Goal: Task Accomplishment & Management: Use online tool/utility

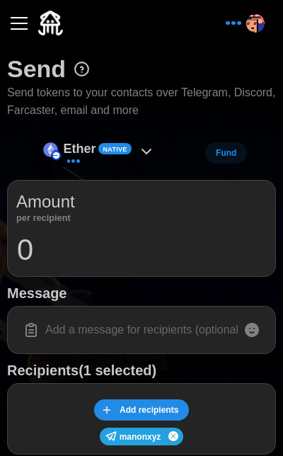
click at [94, 337] on input at bounding box center [141, 330] width 251 height 30
type input "ETH"
click at [145, 150] on icon at bounding box center [146, 151] width 9 height 4
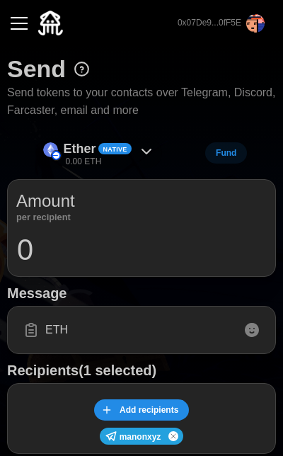
click at [145, 150] on icon at bounding box center [146, 151] width 9 height 4
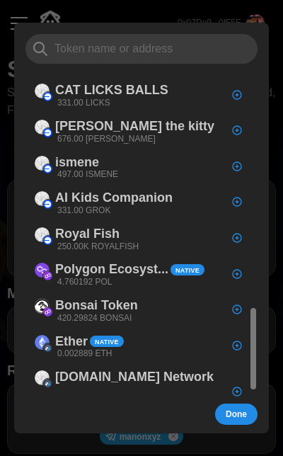
scroll to position [895, 0]
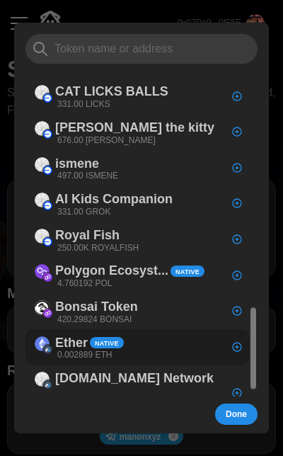
click at [147, 329] on div "Ether Native 0.002889 ETH" at bounding box center [138, 347] width 224 height 36
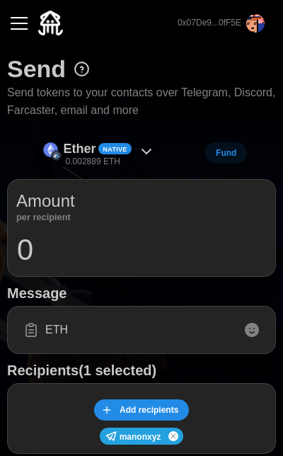
click at [146, 251] on input "0" at bounding box center [141, 249] width 251 height 35
paste input "05"
type input "0.0005"
click at [149, 326] on input "ETH" at bounding box center [141, 330] width 251 height 30
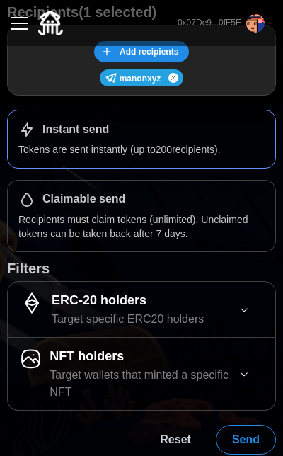
scroll to position [358, 0]
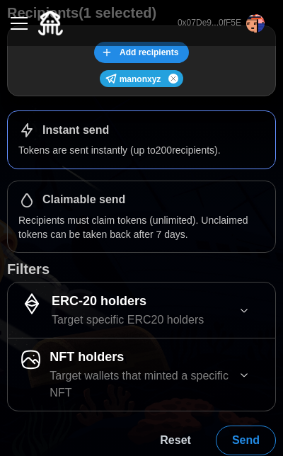
type input "ETH on Arbitrum"
click at [255, 429] on span "Send" at bounding box center [246, 440] width 28 height 28
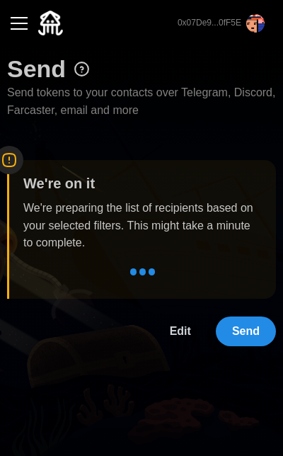
scroll to position [0, 0]
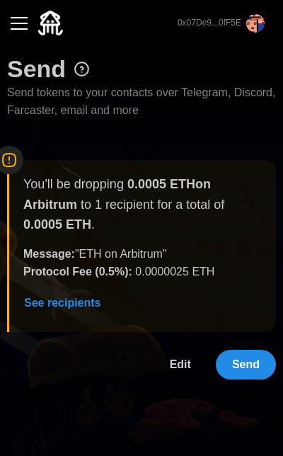
click at [246, 353] on span "Send" at bounding box center [246, 365] width 28 height 28
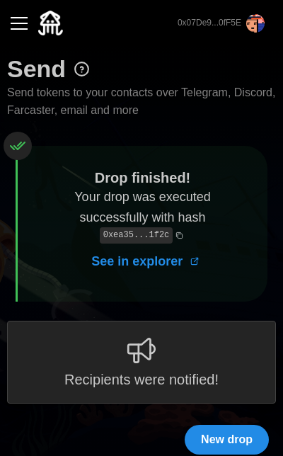
click at [208, 432] on span "New drop" at bounding box center [227, 440] width 52 height 28
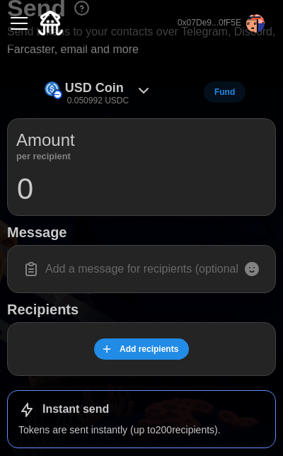
scroll to position [70, 0]
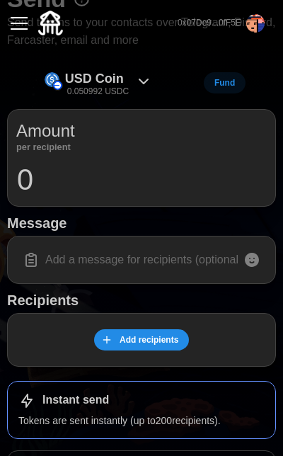
click at [162, 339] on span "Add recipients" at bounding box center [149, 340] width 59 height 20
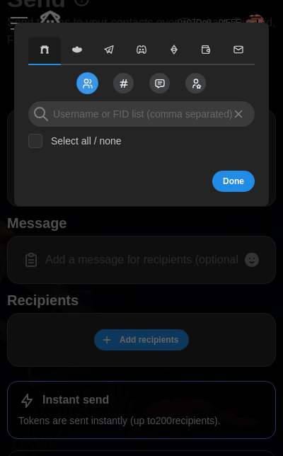
click at [113, 39] on button "button" at bounding box center [109, 51] width 33 height 28
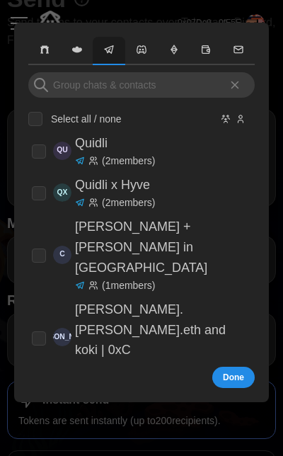
click at [117, 100] on div "Select all / none QU Quidli ( 2 members) QX Quidli x Hyve ( 2 members) [PERSON_…" at bounding box center [141, 216] width 227 height 288
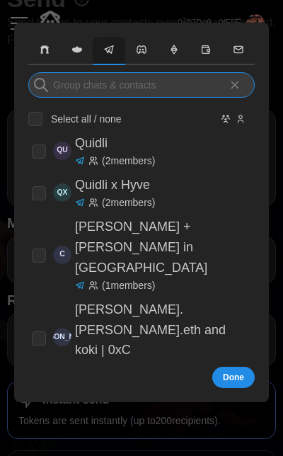
click at [122, 86] on input at bounding box center [141, 85] width 227 height 26
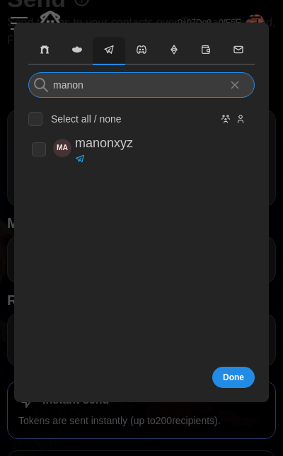
type input "manon"
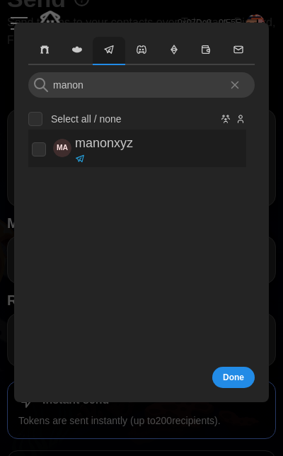
click at [119, 144] on p "manonxyz" at bounding box center [104, 143] width 58 height 21
checkbox input "true"
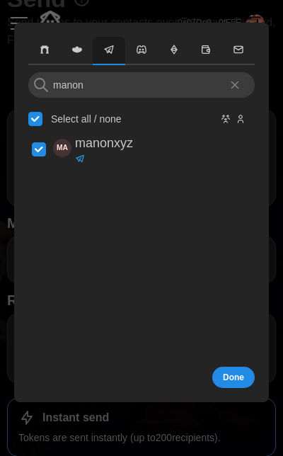
click at [222, 370] on button "Done" at bounding box center [234, 377] width 43 height 21
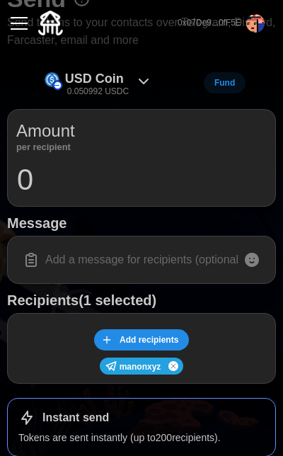
click at [142, 81] on icon at bounding box center [144, 81] width 9 height 4
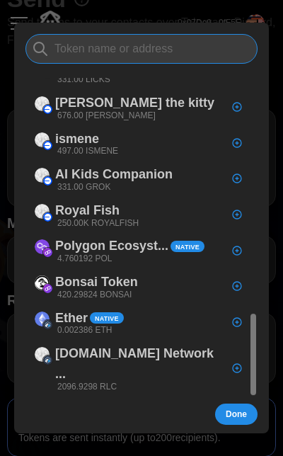
scroll to position [919, 0]
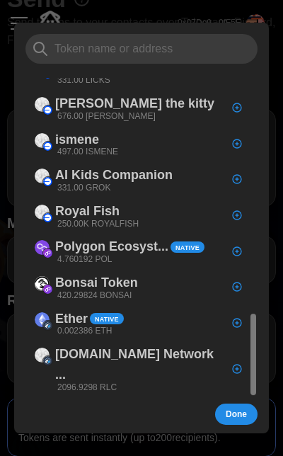
click at [165, 15] on div at bounding box center [141, 228] width 283 height 456
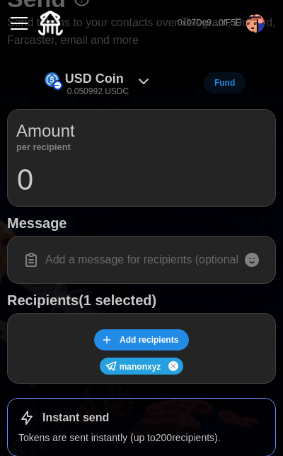
click at [170, 253] on input at bounding box center [141, 260] width 251 height 30
click at [142, 82] on icon at bounding box center [143, 81] width 17 height 17
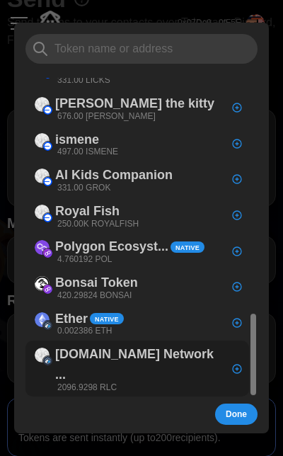
click at [152, 344] on p "[DOMAIN_NAME] Network ..." at bounding box center [139, 364] width 169 height 41
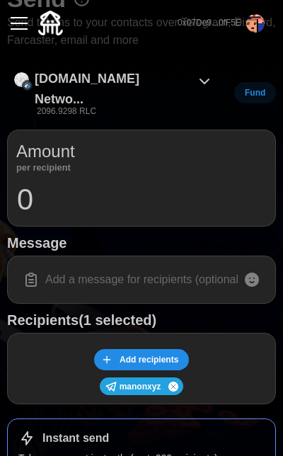
click at [24, 21] on button "button" at bounding box center [19, 23] width 24 height 24
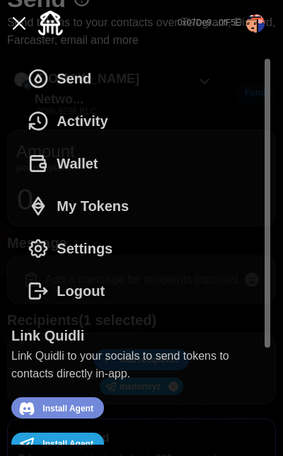
click at [68, 159] on span "Wallet" at bounding box center [77, 163] width 41 height 41
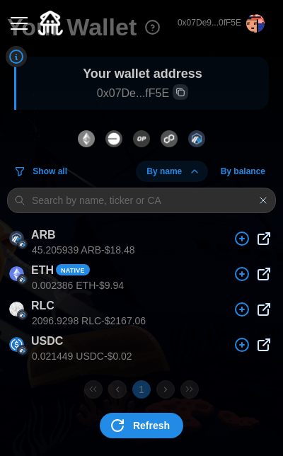
scroll to position [41, 0]
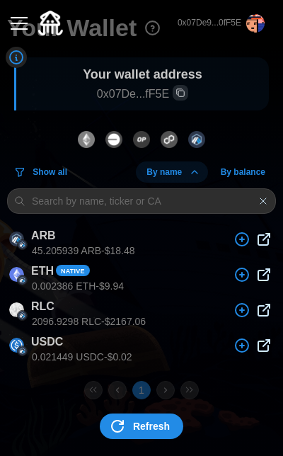
click at [166, 422] on span "Refresh" at bounding box center [151, 426] width 37 height 24
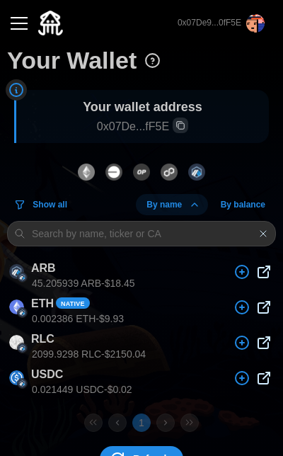
scroll to position [11, 0]
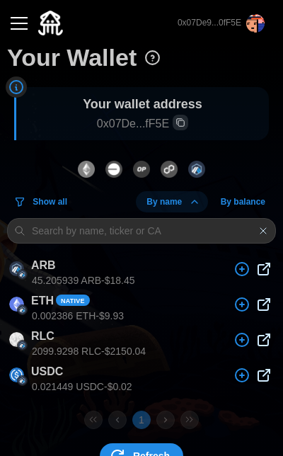
click at [21, 24] on div "button" at bounding box center [19, 23] width 17 height 1
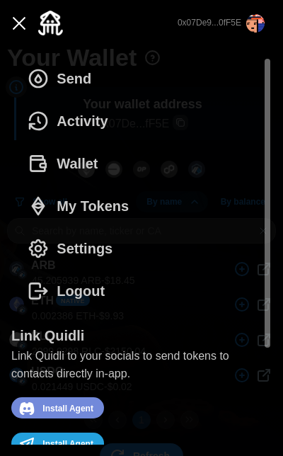
click at [90, 17] on div "0x07De9...0fF5E" at bounding box center [141, 23] width 269 height 46
click at [76, 78] on span "Send" at bounding box center [74, 78] width 35 height 41
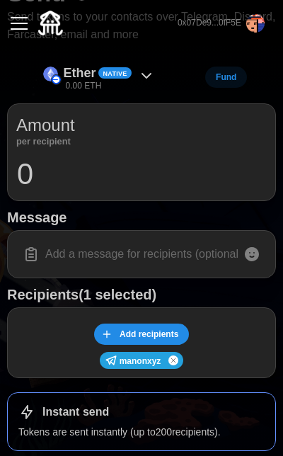
scroll to position [67, 0]
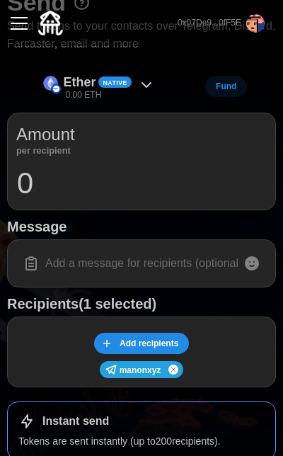
click at [146, 74] on div "Ether Native 0.00 ETH" at bounding box center [99, 87] width 127 height 32
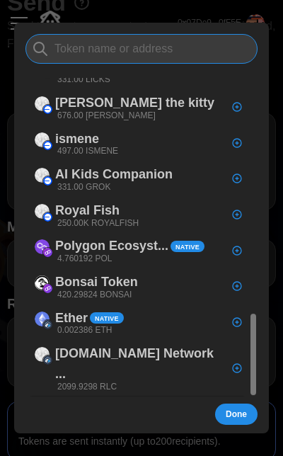
scroll to position [919, 0]
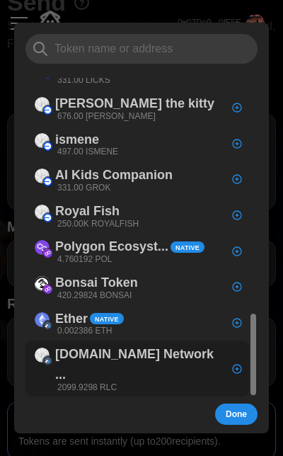
click at [141, 344] on p "[DOMAIN_NAME] Network ..." at bounding box center [139, 364] width 169 height 41
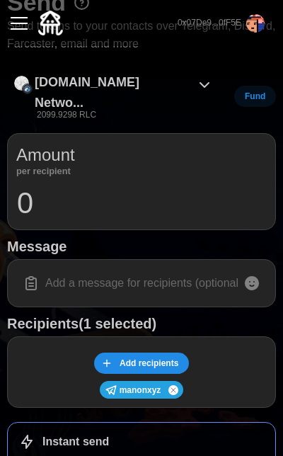
click at [154, 186] on input "0" at bounding box center [141, 203] width 251 height 35
type input "2099"
click at [162, 268] on input at bounding box center [141, 283] width 251 height 30
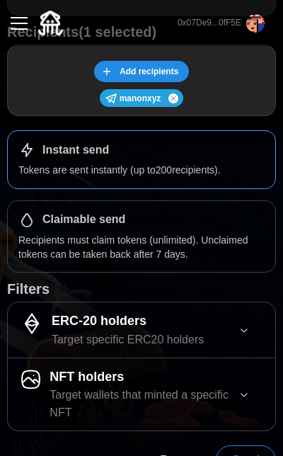
scroll to position [358, 0]
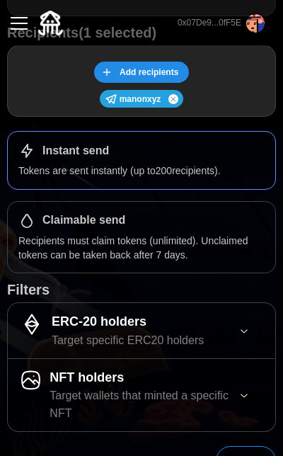
type input "RLC balance completed"
click at [240, 447] on span "Send" at bounding box center [246, 461] width 28 height 28
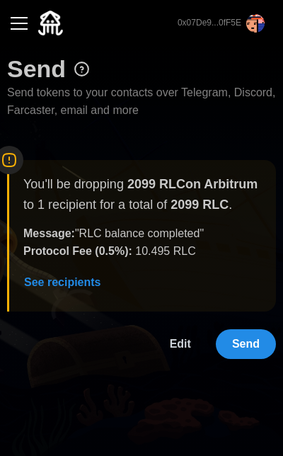
scroll to position [0, 0]
click at [259, 341] on span "Send" at bounding box center [246, 344] width 28 height 28
click at [173, 247] on p "Protocol Fee ( 0.5 %): 10.495 RLC" at bounding box center [109, 252] width 173 height 18
click at [179, 344] on span "Edit" at bounding box center [180, 344] width 21 height 28
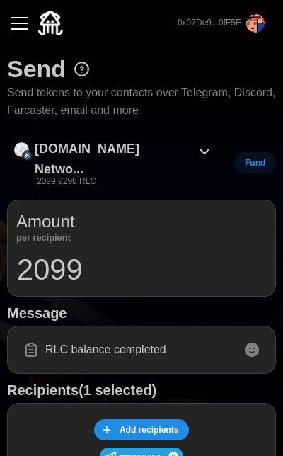
click at [133, 256] on input "2099" at bounding box center [141, 269] width 251 height 35
type input "0"
click at [20, 23] on div "button" at bounding box center [19, 23] width 17 height 1
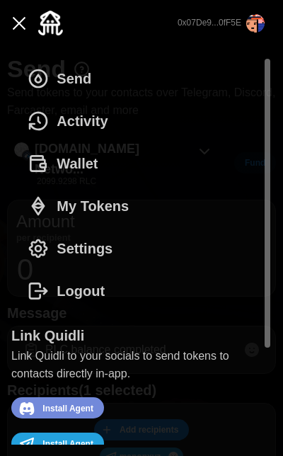
click at [77, 161] on span "Wallet" at bounding box center [77, 163] width 41 height 41
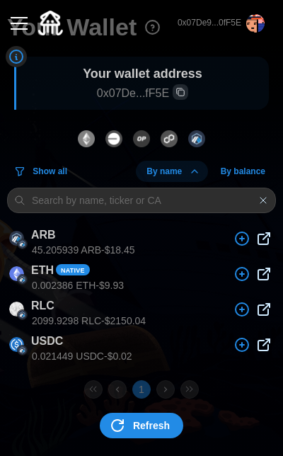
scroll to position [41, 0]
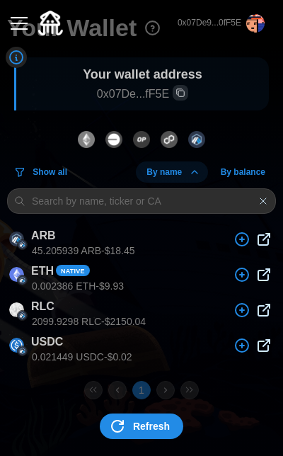
click at [140, 422] on span "Refresh" at bounding box center [151, 426] width 37 height 24
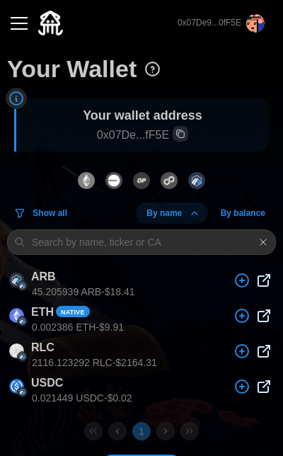
click at [28, 22] on button "button" at bounding box center [19, 23] width 24 height 24
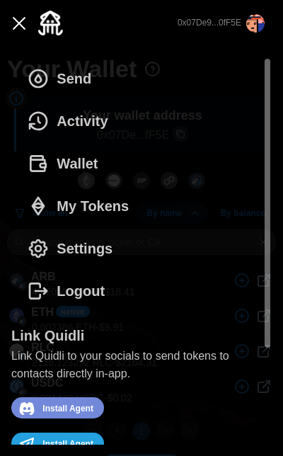
click at [117, 81] on div "Send Activity Wallet My Tokens Settings Logout" at bounding box center [141, 184] width 261 height 255
click at [83, 70] on span "Send" at bounding box center [74, 78] width 35 height 41
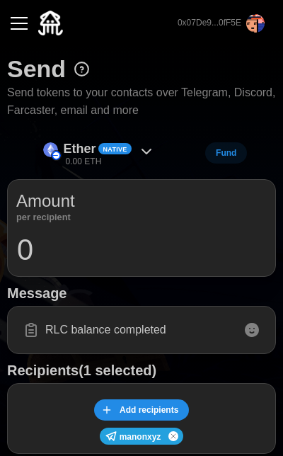
click at [124, 261] on input "0" at bounding box center [141, 249] width 251 height 35
click at [140, 141] on div "Ether Native 0.00 ETH" at bounding box center [99, 153] width 127 height 32
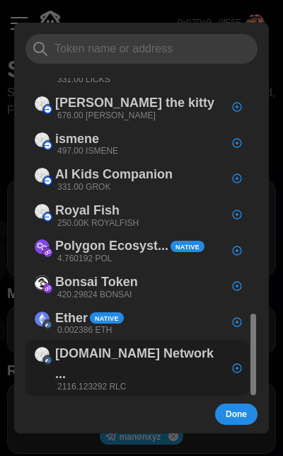
scroll to position [919, 0]
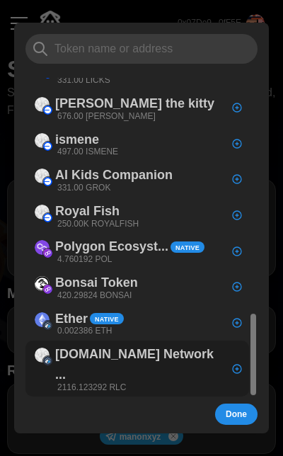
click at [128, 344] on p "[DOMAIN_NAME] Network ..." at bounding box center [139, 364] width 169 height 41
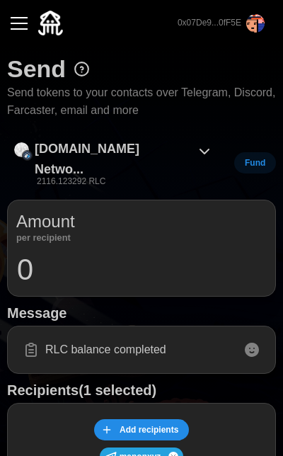
click at [128, 257] on input "0" at bounding box center [141, 269] width 251 height 35
type input "2099"
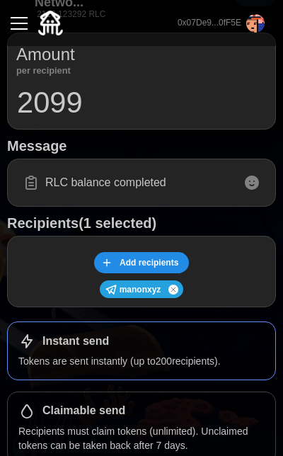
scroll to position [166, 0]
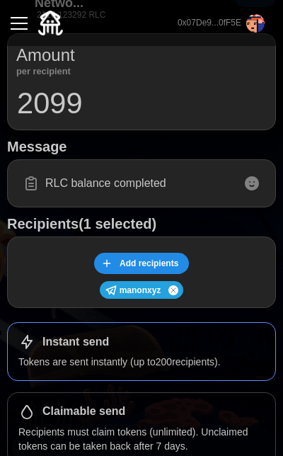
click at [191, 169] on input "RLC balance completed" at bounding box center [141, 184] width 251 height 30
click at [137, 169] on input "RLC balance completed" at bounding box center [141, 184] width 251 height 30
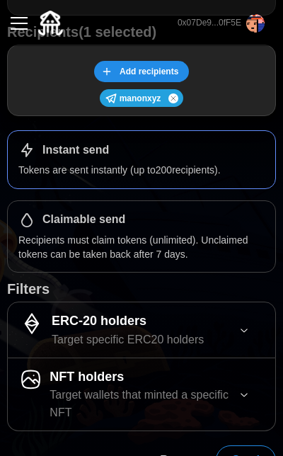
scroll to position [358, 0]
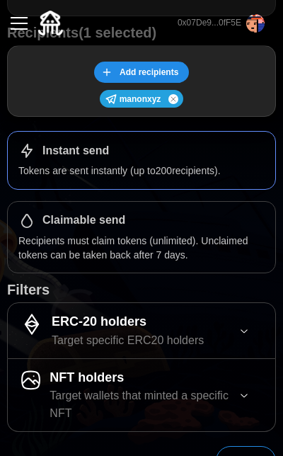
type input "RLC balance, final"
click at [234, 447] on span "Send" at bounding box center [246, 461] width 28 height 28
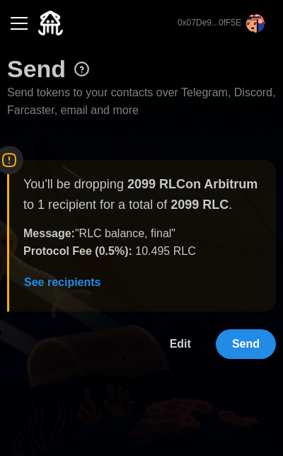
scroll to position [0, 0]
click at [259, 344] on span "Send" at bounding box center [246, 344] width 28 height 28
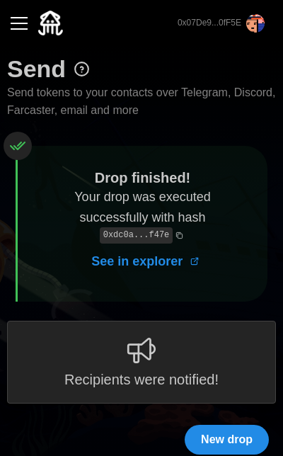
click at [26, 23] on div "button" at bounding box center [19, 23] width 17 height 1
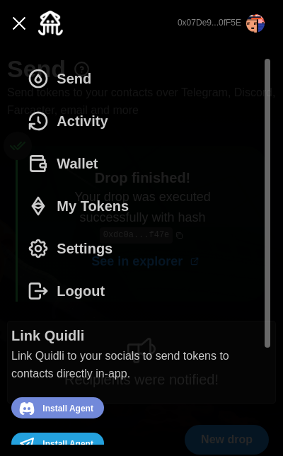
click at [74, 160] on span "Wallet" at bounding box center [77, 163] width 41 height 41
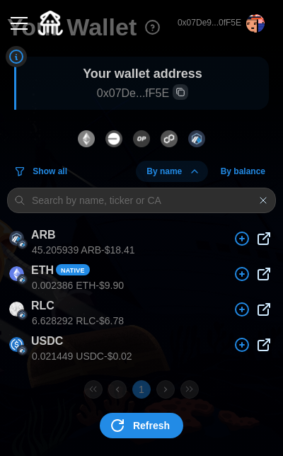
scroll to position [41, 0]
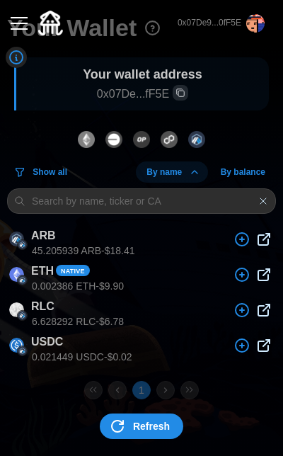
click at [20, 8] on div "0x07De9...0fF5E" at bounding box center [141, 23] width 269 height 46
click at [20, 23] on div "button" at bounding box center [19, 23] width 17 height 1
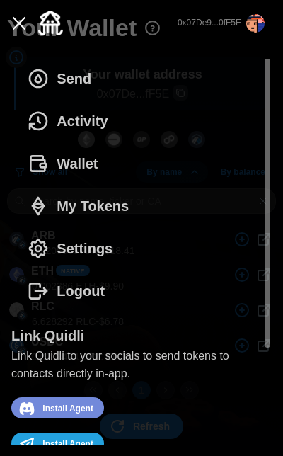
click at [85, 129] on span "Activity" at bounding box center [82, 121] width 51 height 41
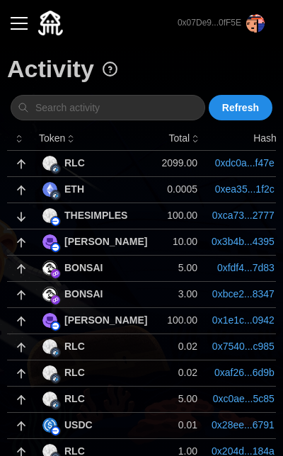
click at [154, 189] on td "0.0005" at bounding box center [179, 189] width 50 height 26
